Goal: Task Accomplishment & Management: Complete application form

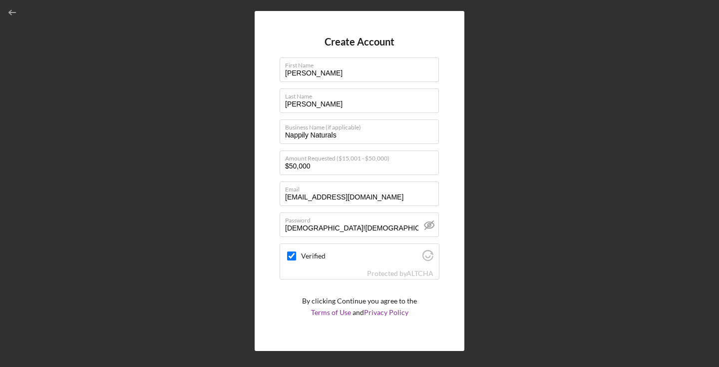
scroll to position [22, 0]
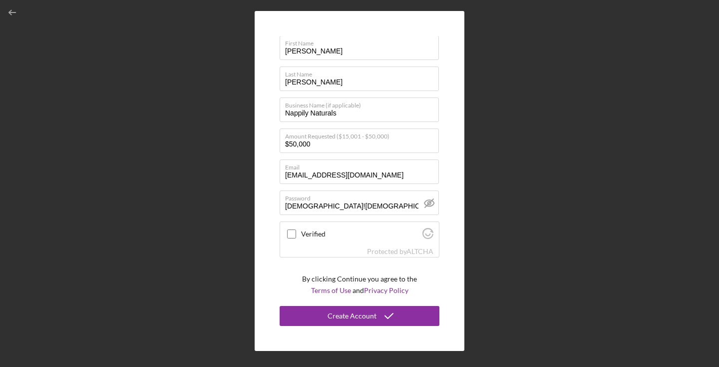
checkbox input "true"
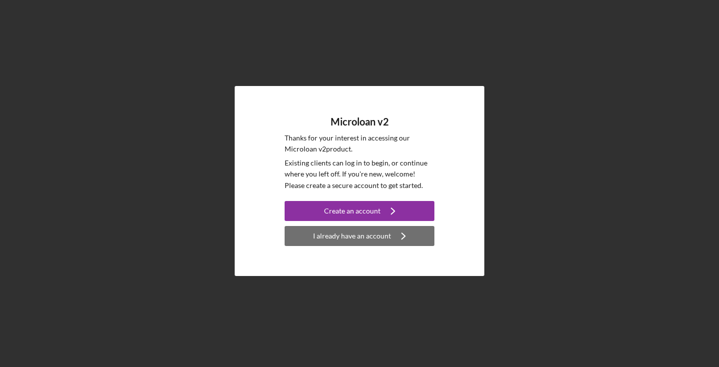
click at [387, 232] on div "I already have an account" at bounding box center [352, 236] width 78 height 20
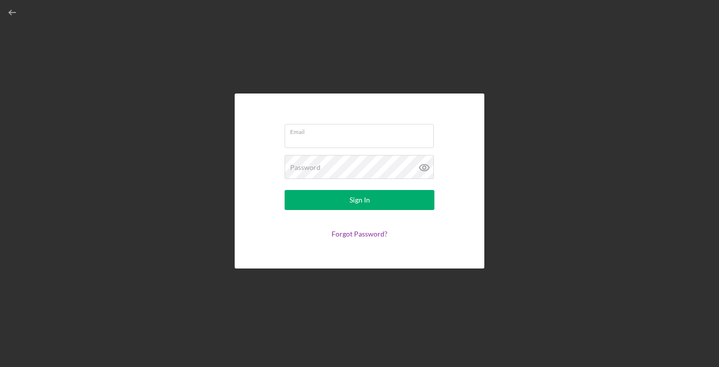
type input "[EMAIL_ADDRESS][DOMAIN_NAME]"
click at [427, 162] on icon at bounding box center [424, 167] width 25 height 25
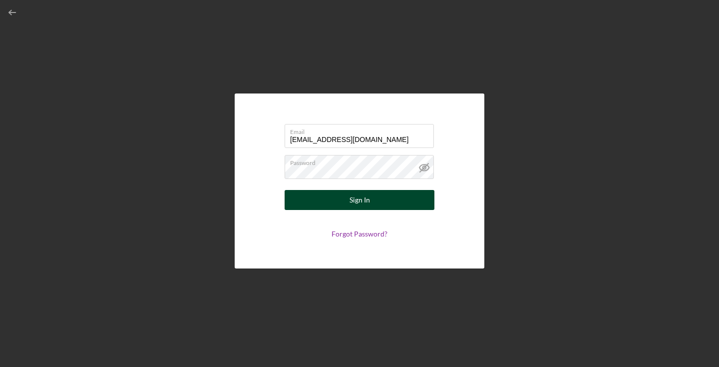
click at [347, 199] on button "Sign In" at bounding box center [360, 200] width 150 height 20
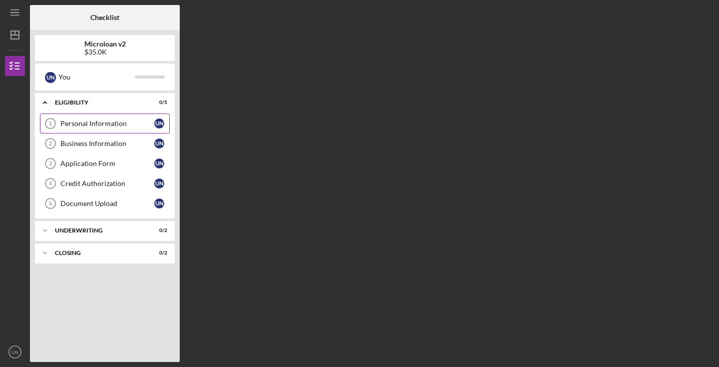
click at [122, 123] on div "Personal Information" at bounding box center [107, 123] width 94 height 8
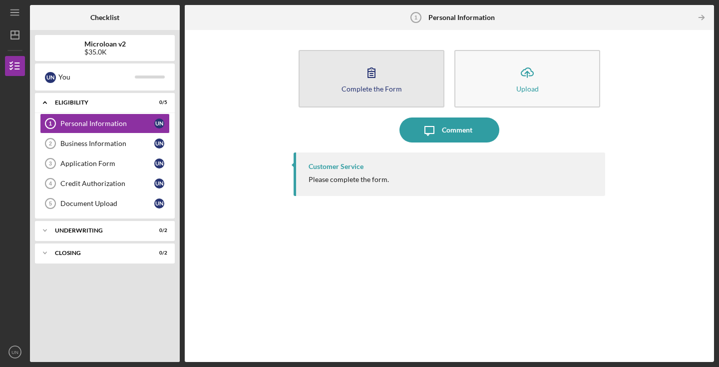
click at [412, 97] on button "Complete the Form Form" at bounding box center [372, 78] width 146 height 57
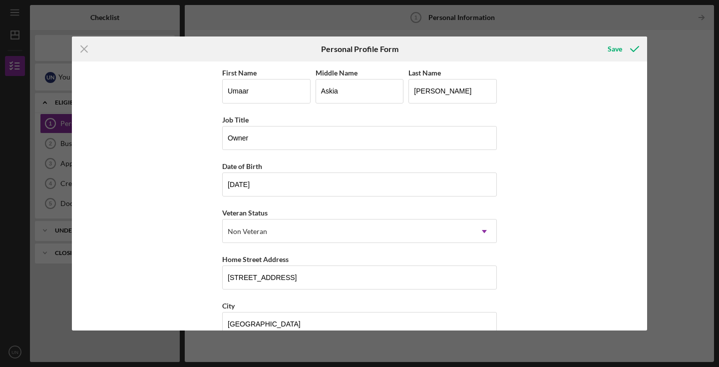
scroll to position [113, 0]
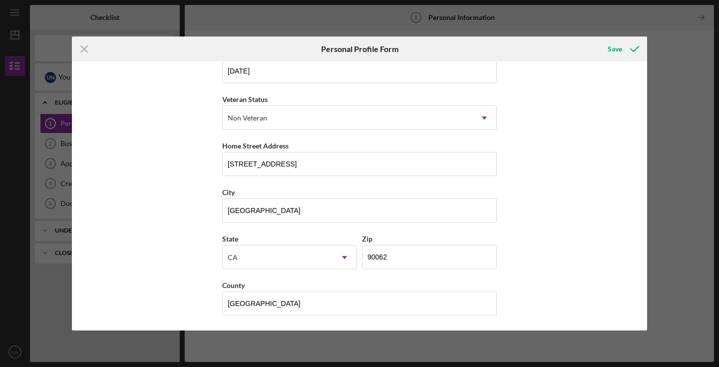
click at [606, 273] on div "First Name Umaar Middle Name Askia Last Name Norwood Job Title Owner Date of Bi…" at bounding box center [359, 195] width 575 height 268
click at [87, 48] on icon "Icon/Menu Close" at bounding box center [84, 48] width 25 height 25
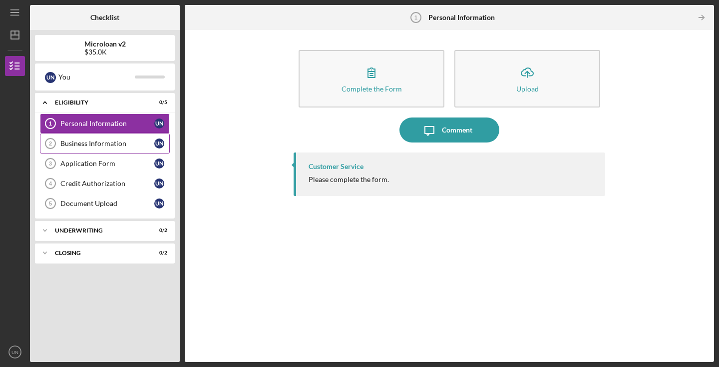
click at [119, 145] on div "Business Information" at bounding box center [107, 143] width 94 height 8
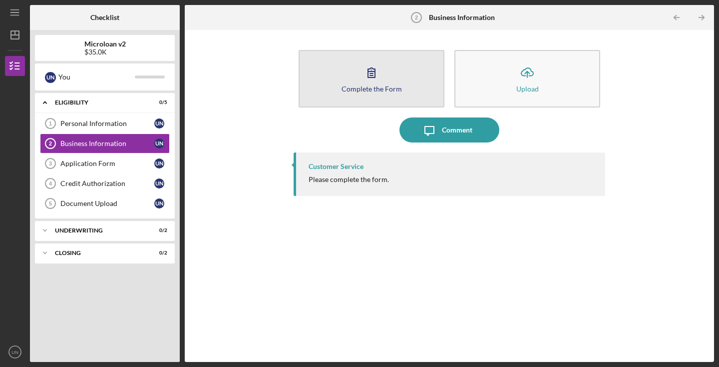
click at [338, 76] on button "Complete the Form Form" at bounding box center [372, 78] width 146 height 57
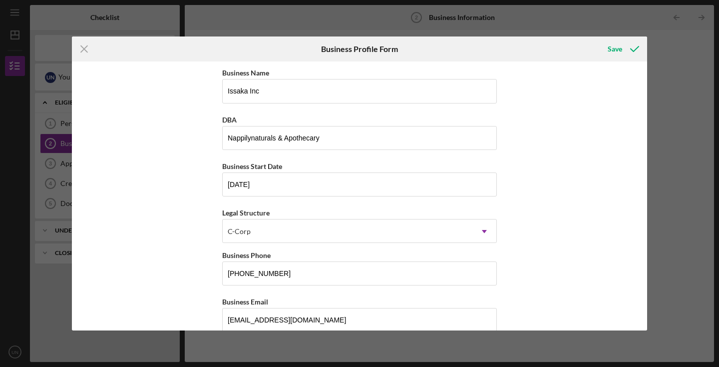
click at [575, 176] on div "Business Name Issaka Inc DBA Nappilynaturals & Apothecary Business Start Date 1…" at bounding box center [359, 195] width 575 height 268
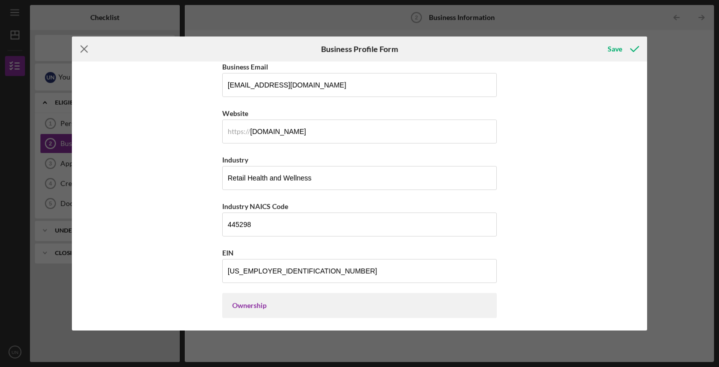
click at [83, 55] on icon "Icon/Menu Close" at bounding box center [84, 48] width 25 height 25
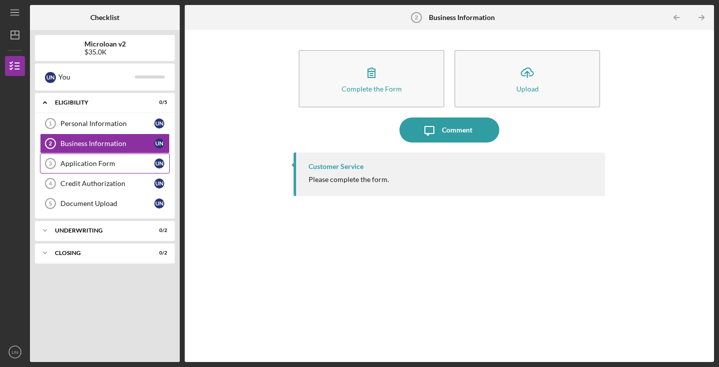
click at [78, 163] on div "Application Form" at bounding box center [107, 163] width 94 height 8
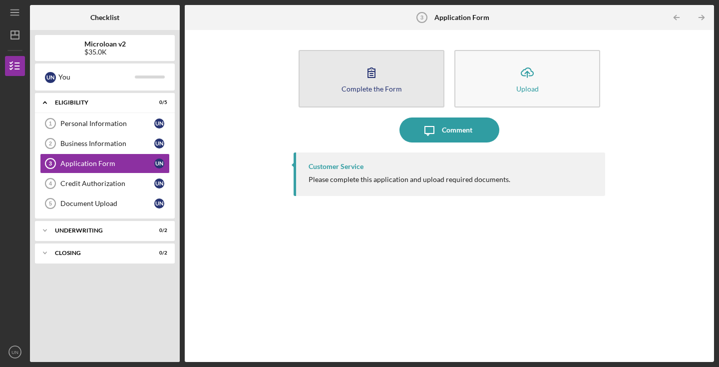
click at [364, 76] on icon "button" at bounding box center [371, 72] width 25 height 25
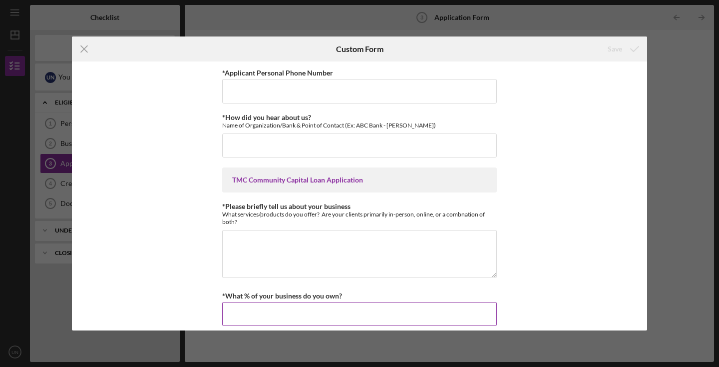
click at [273, 307] on input "*What % of your business do you own?" at bounding box center [359, 314] width 275 height 24
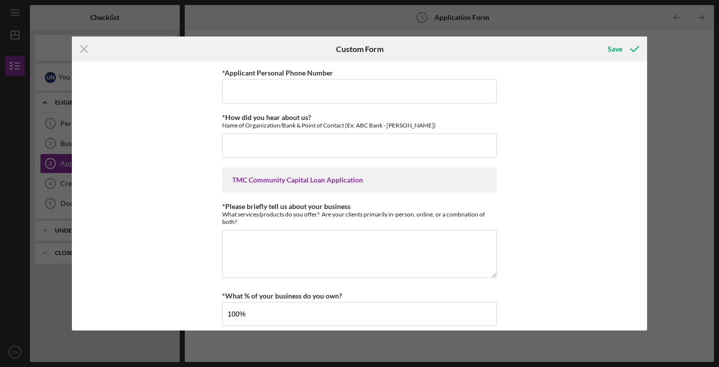
type input "100.00000%"
click at [244, 151] on input "*How did you hear about us?" at bounding box center [359, 145] width 275 height 24
type input "A friend told us about you."
click at [261, 242] on textarea "*Please briefly tell us about your business" at bounding box center [359, 254] width 275 height 48
click at [246, 235] on textarea "*Please briefly tell us about your business" at bounding box center [359, 254] width 275 height 48
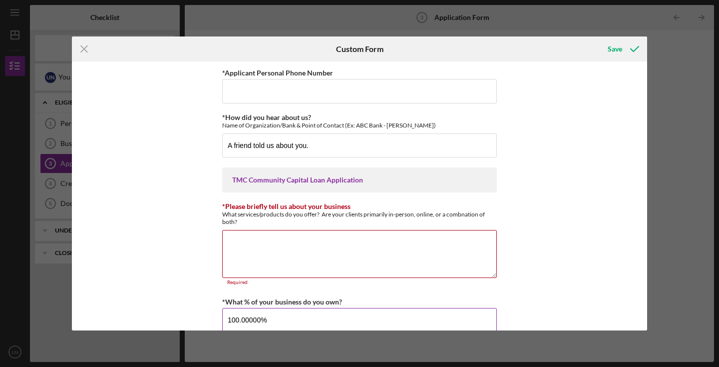
click at [274, 313] on input "100.00000%" at bounding box center [359, 320] width 275 height 24
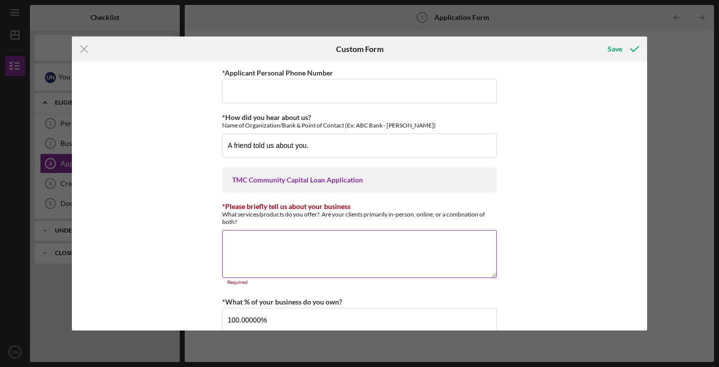
click at [269, 235] on textarea "*Please briefly tell us about your business" at bounding box center [359, 254] width 275 height 48
